Goal: Navigation & Orientation: Find specific page/section

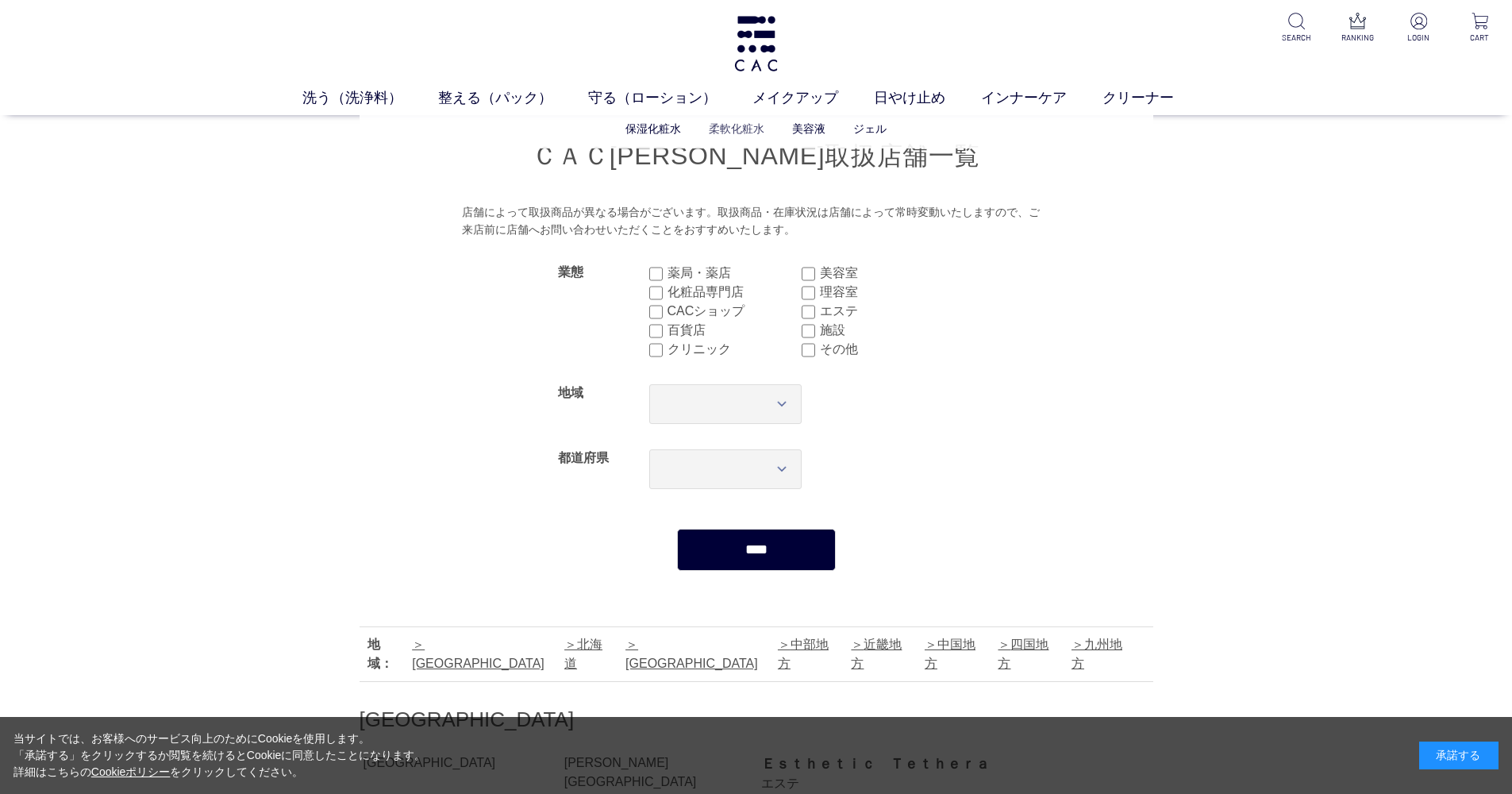
click at [740, 125] on link "柔軟化粧水" at bounding box center [737, 128] width 55 height 13
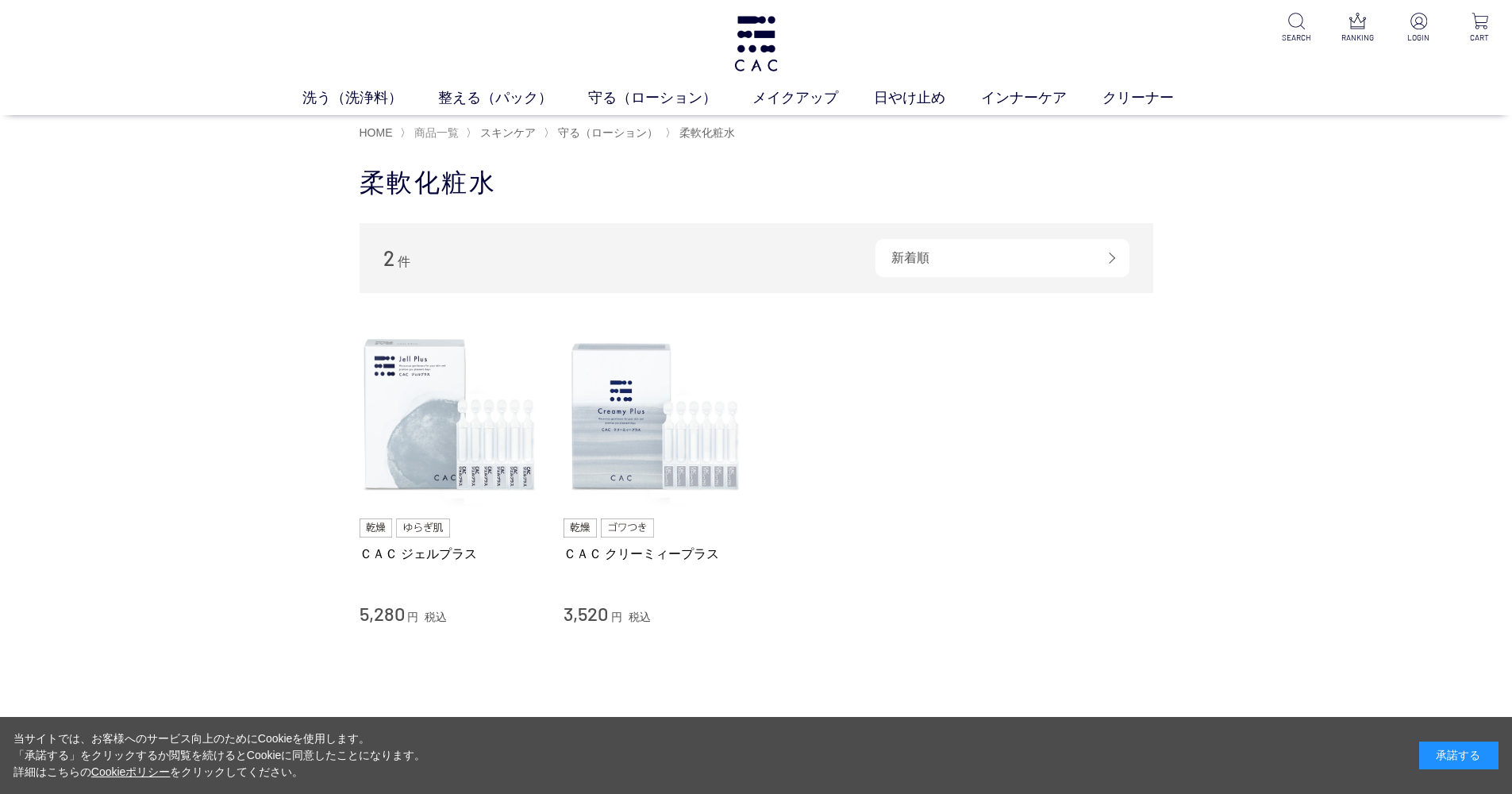
click at [450, 129] on span "商品一覧" at bounding box center [436, 132] width 44 height 13
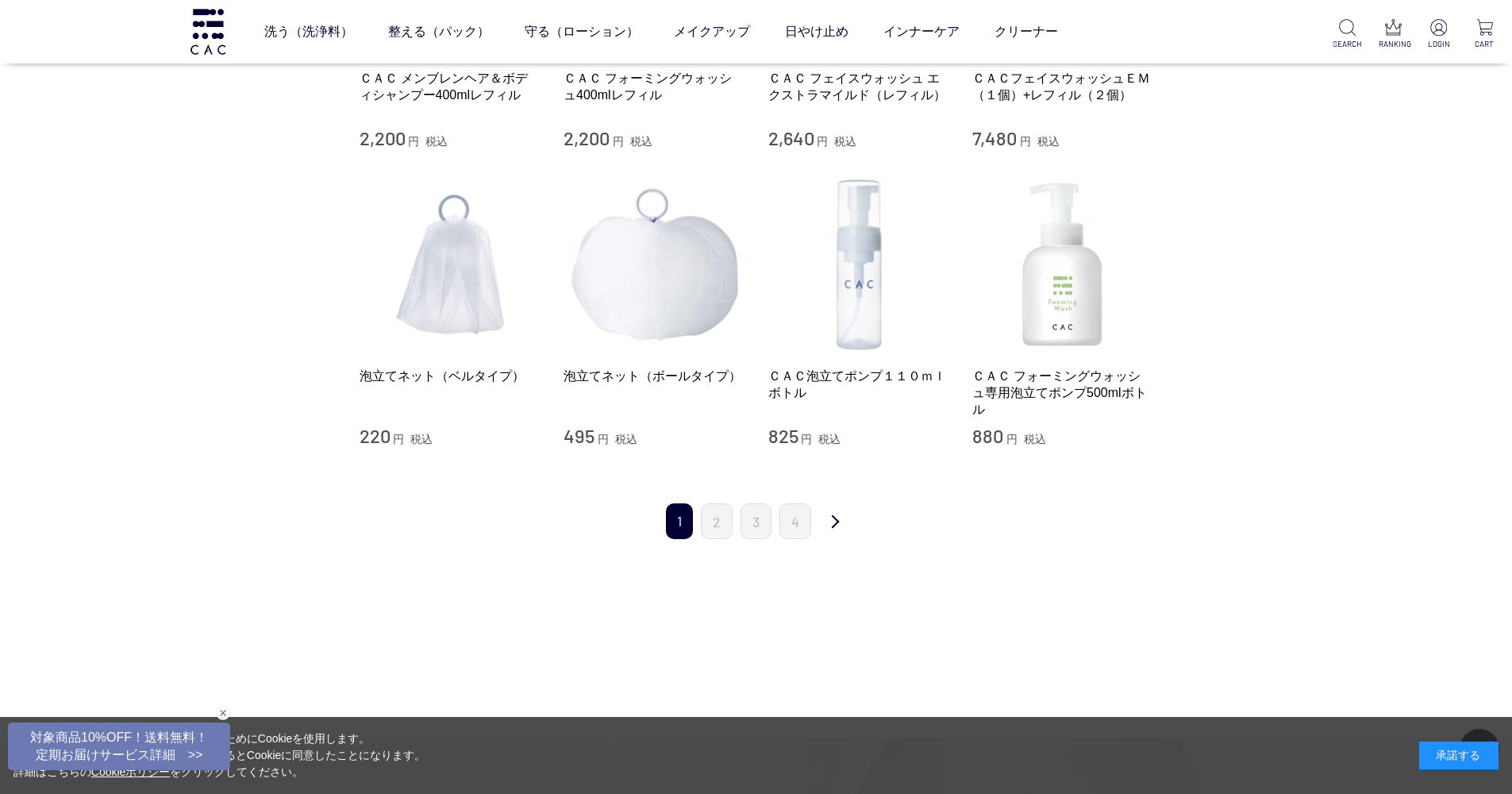
scroll to position [1889, 0]
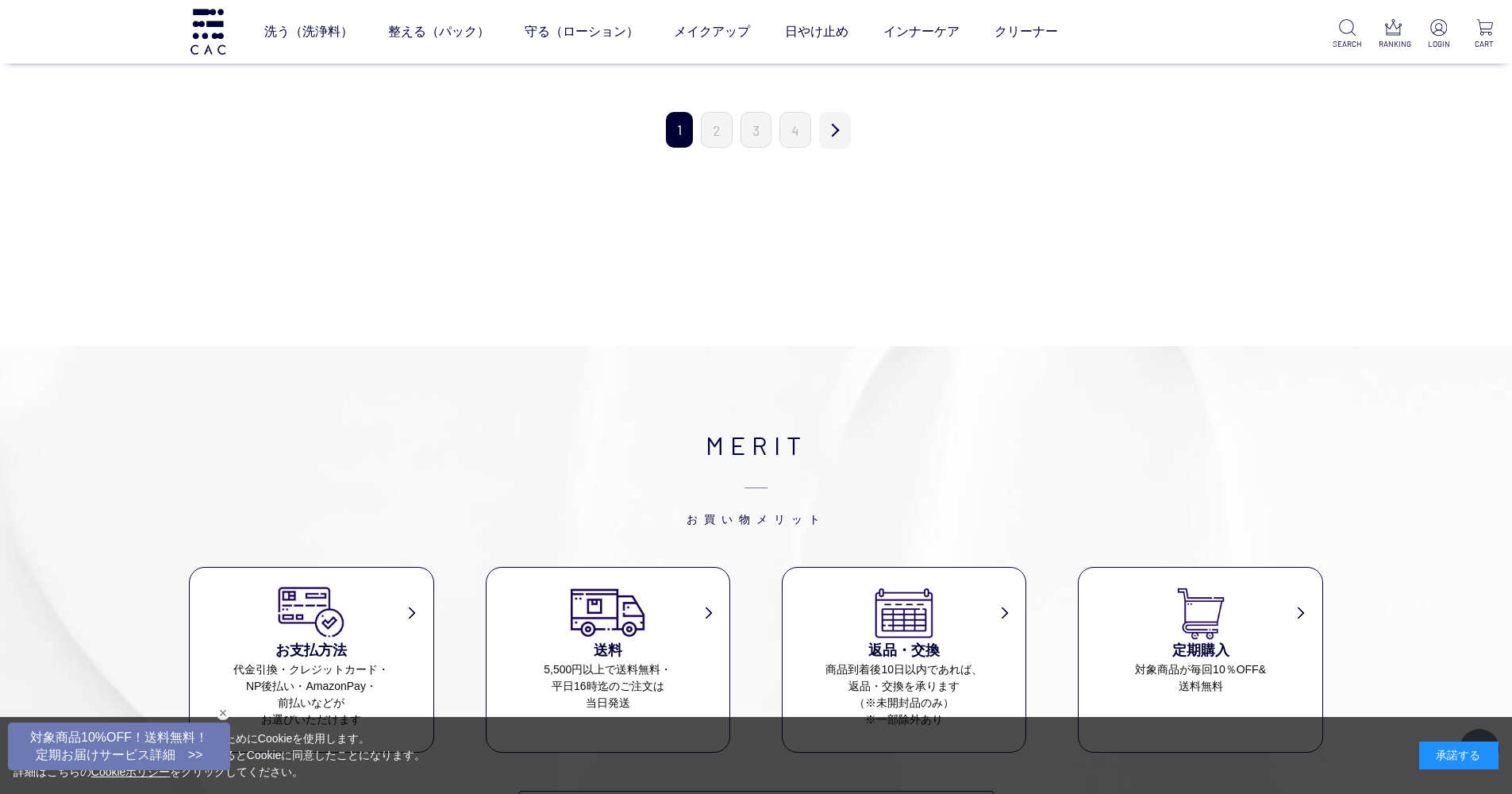
click at [832, 123] on link "次" at bounding box center [835, 130] width 32 height 37
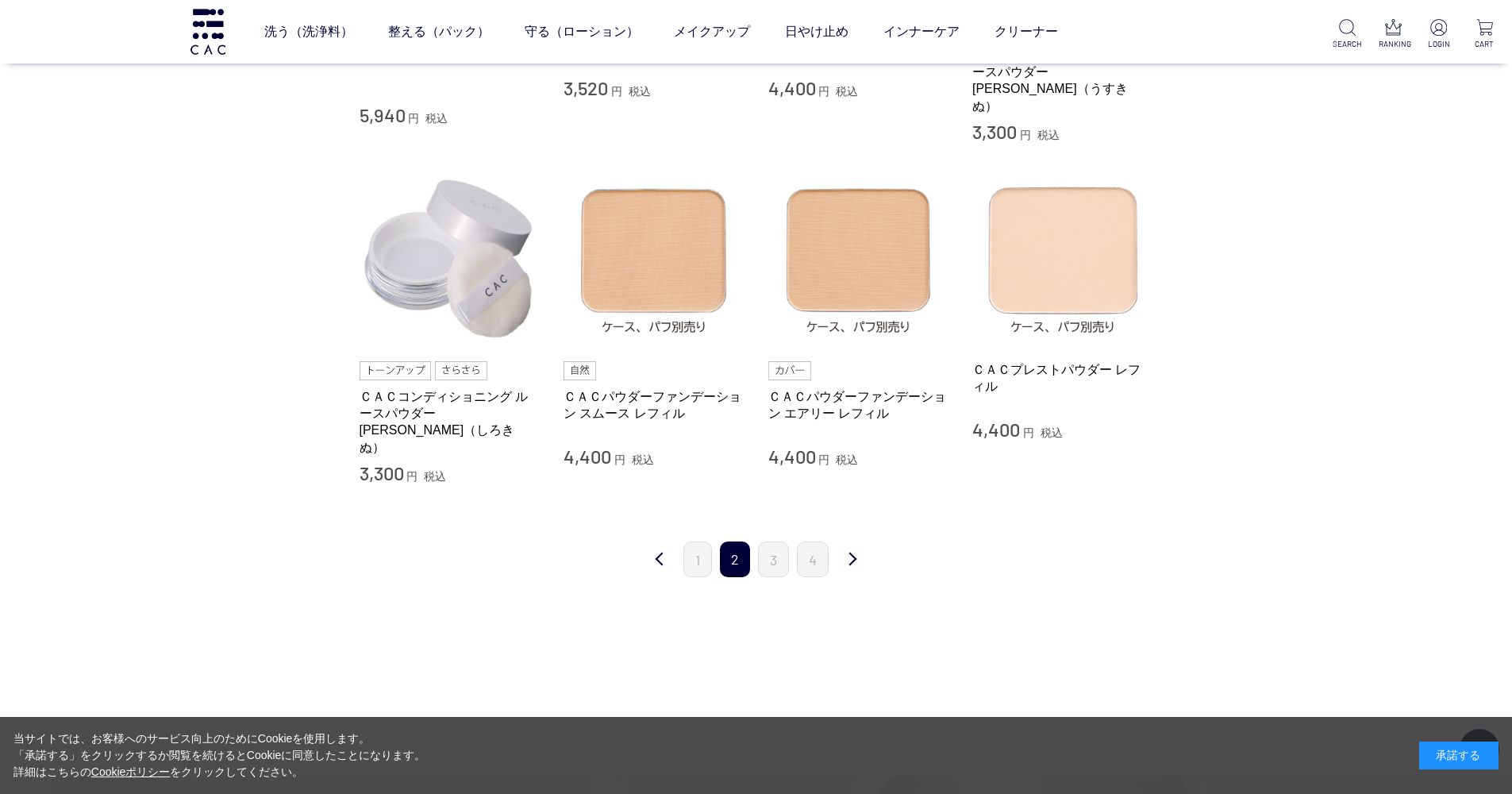
scroll to position [1492, 0]
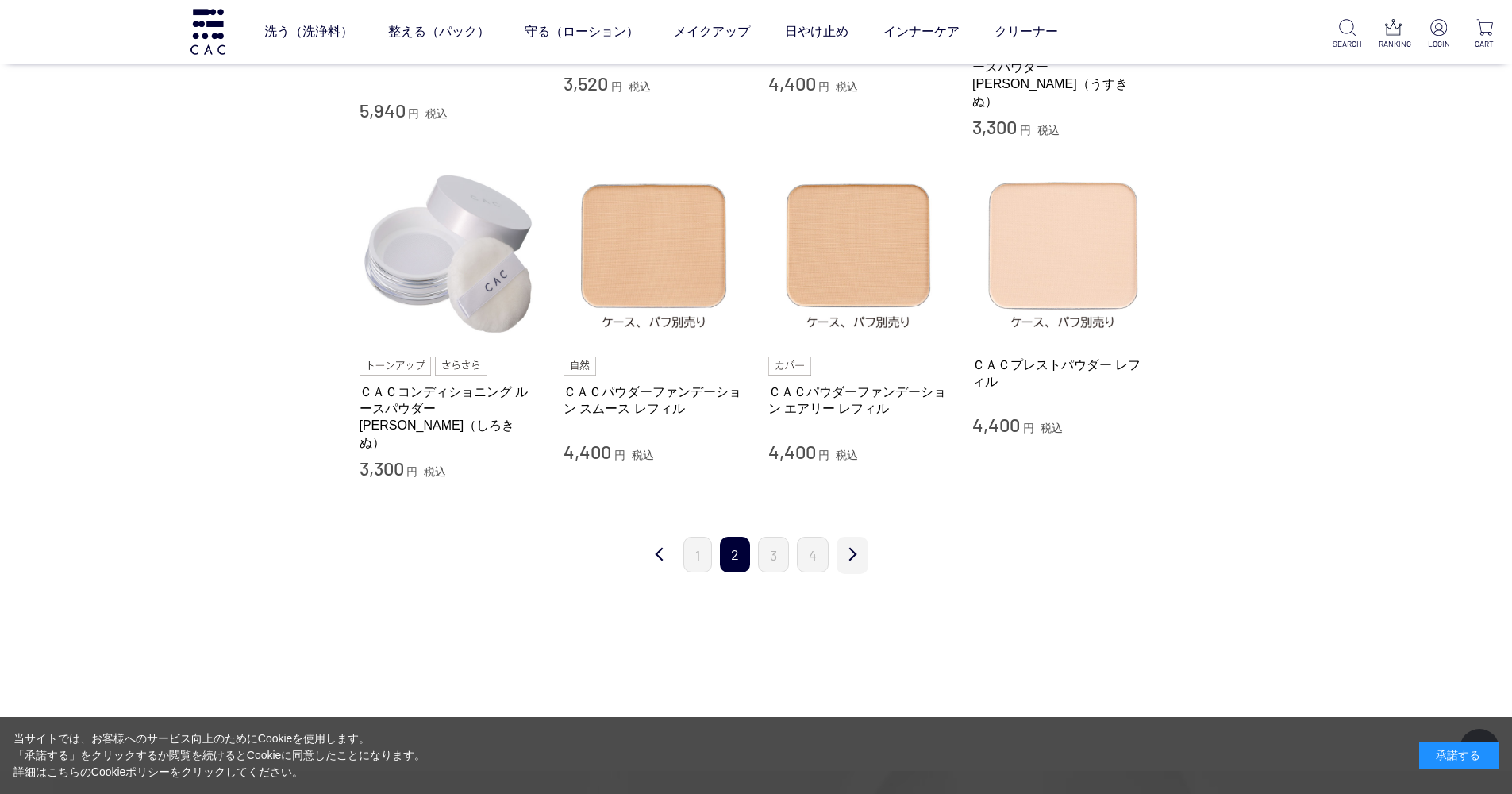
click at [856, 537] on link "次" at bounding box center [853, 555] width 32 height 37
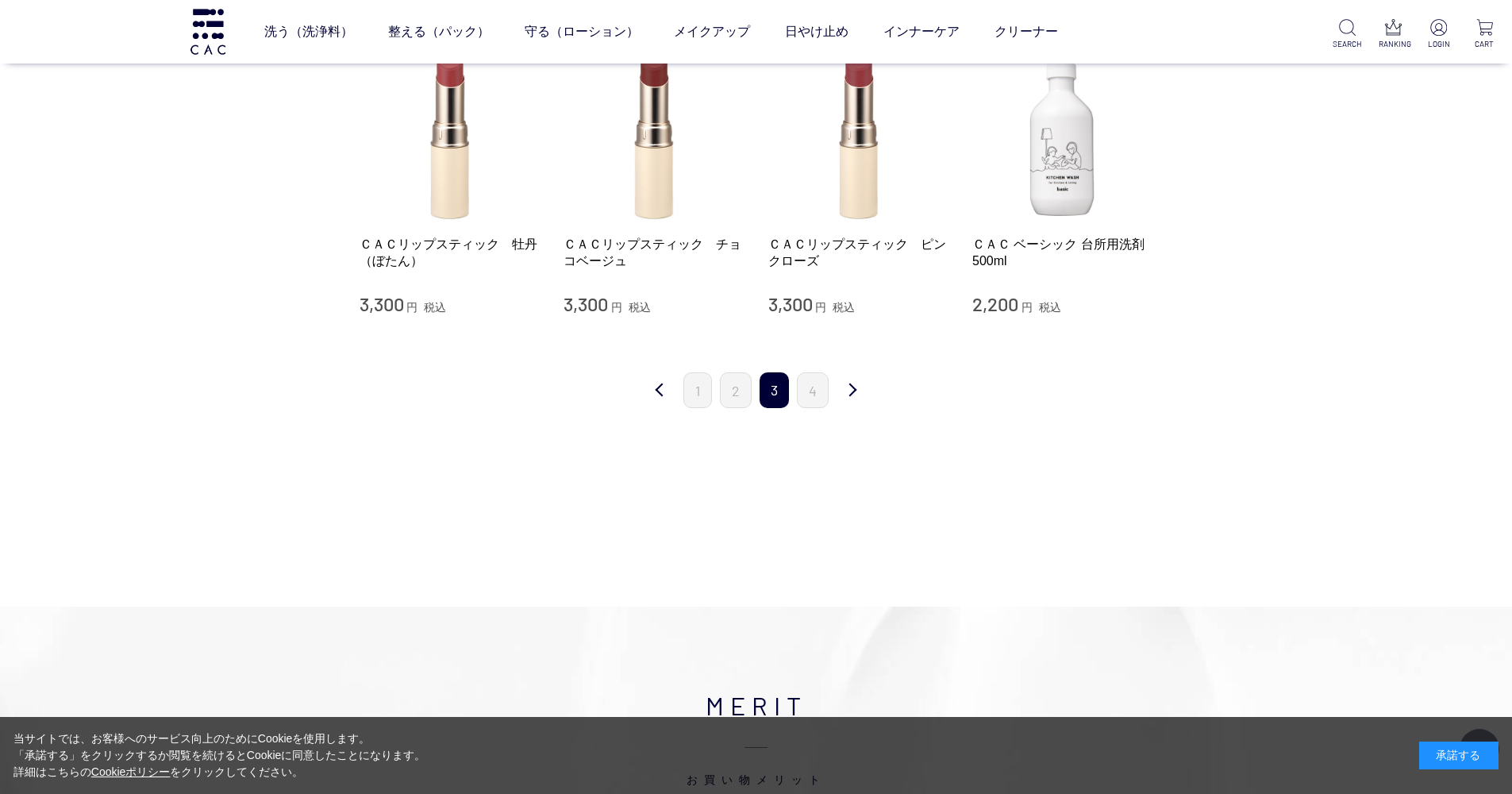
scroll to position [1513, 0]
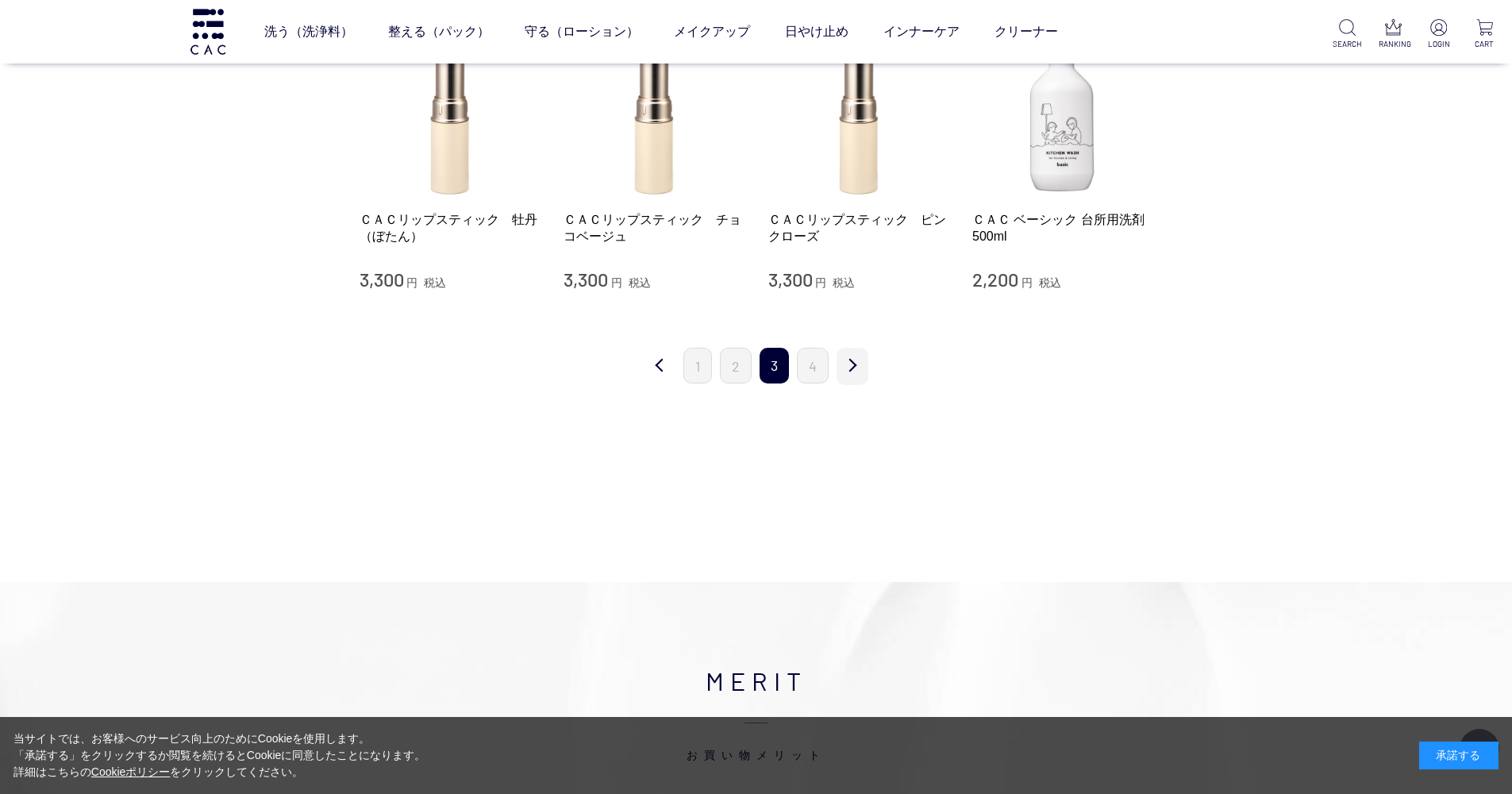
click at [854, 356] on link "次" at bounding box center [853, 366] width 32 height 37
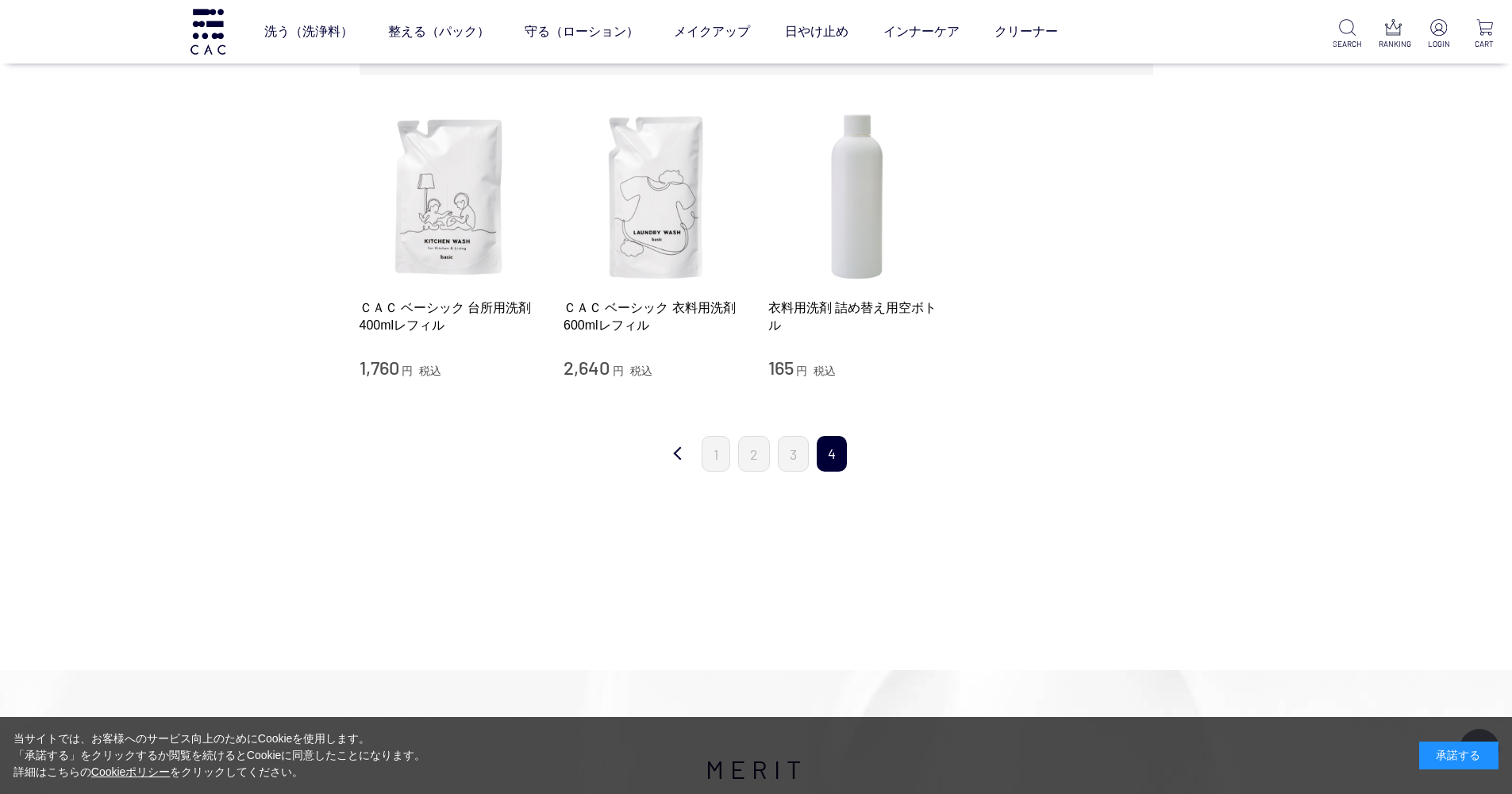
scroll to position [277, 0]
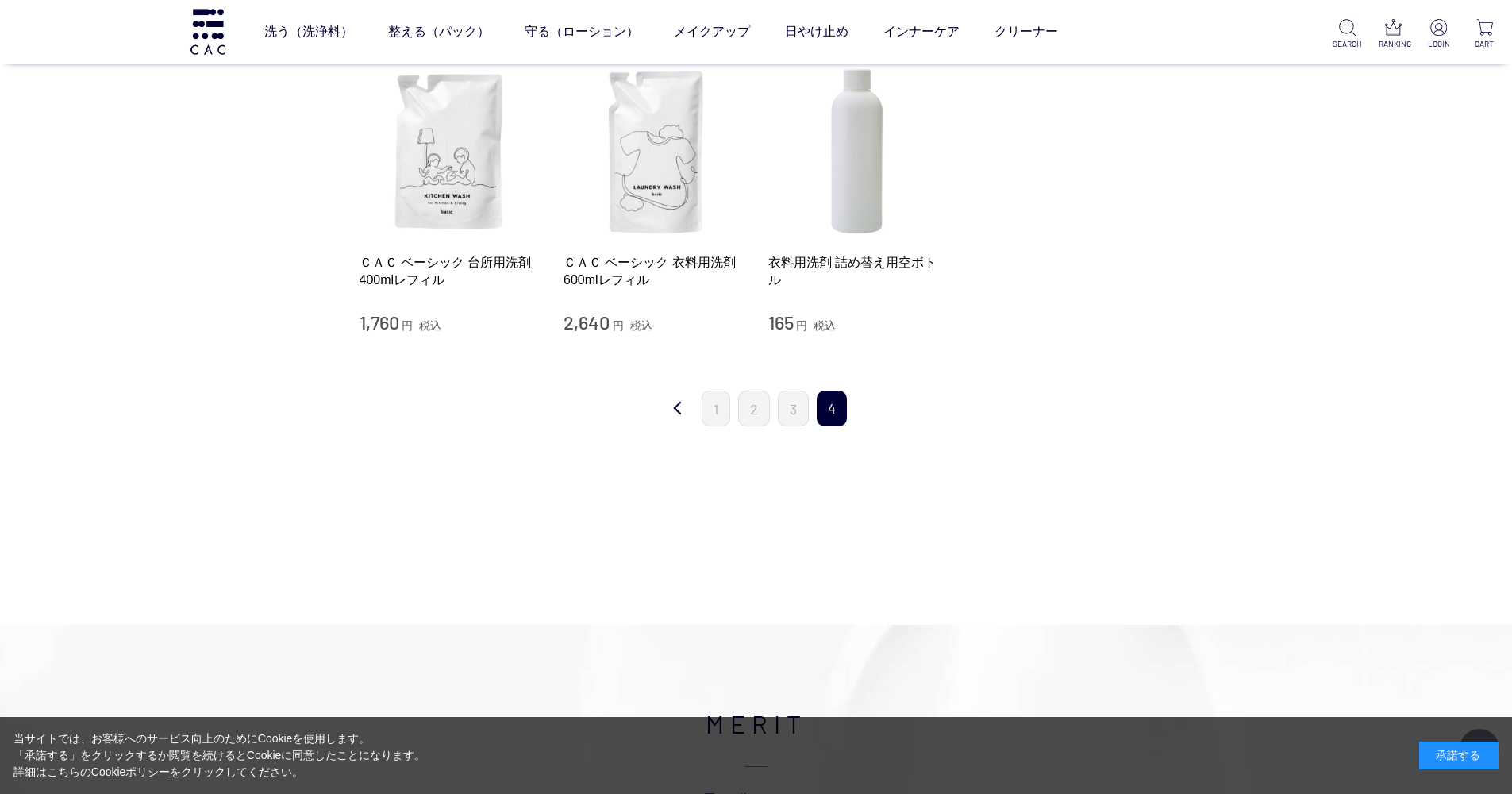
click at [732, 391] on ul "1 2 3 4" at bounding box center [774, 408] width 153 height 36
click at [738, 391] on li "2" at bounding box center [754, 408] width 32 height 36
click at [744, 406] on link "2" at bounding box center [754, 408] width 32 height 36
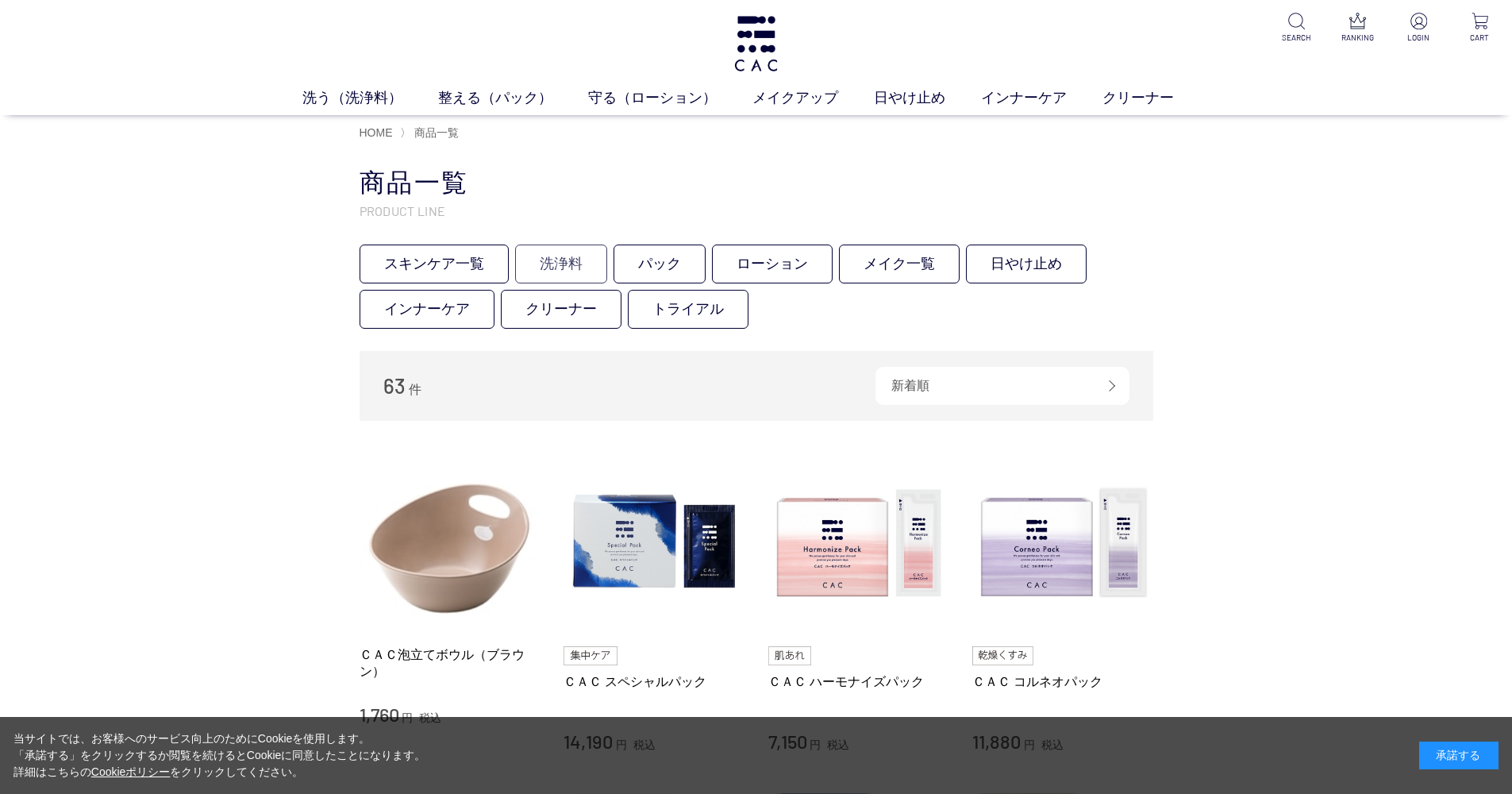
click at [582, 264] on link "洗浄料" at bounding box center [561, 264] width 92 height 39
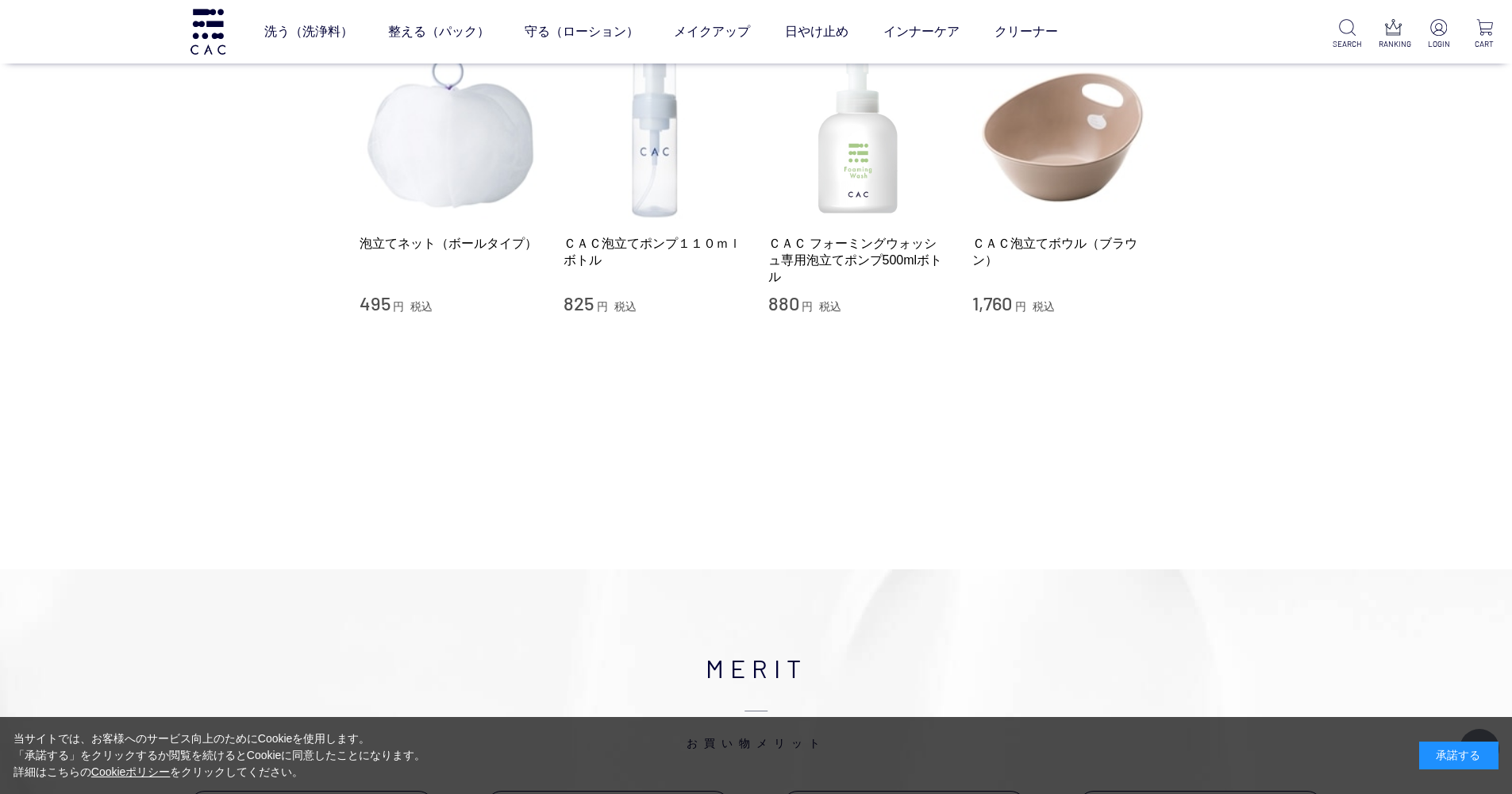
scroll to position [1346, 0]
